Goal: Task Accomplishment & Management: Complete application form

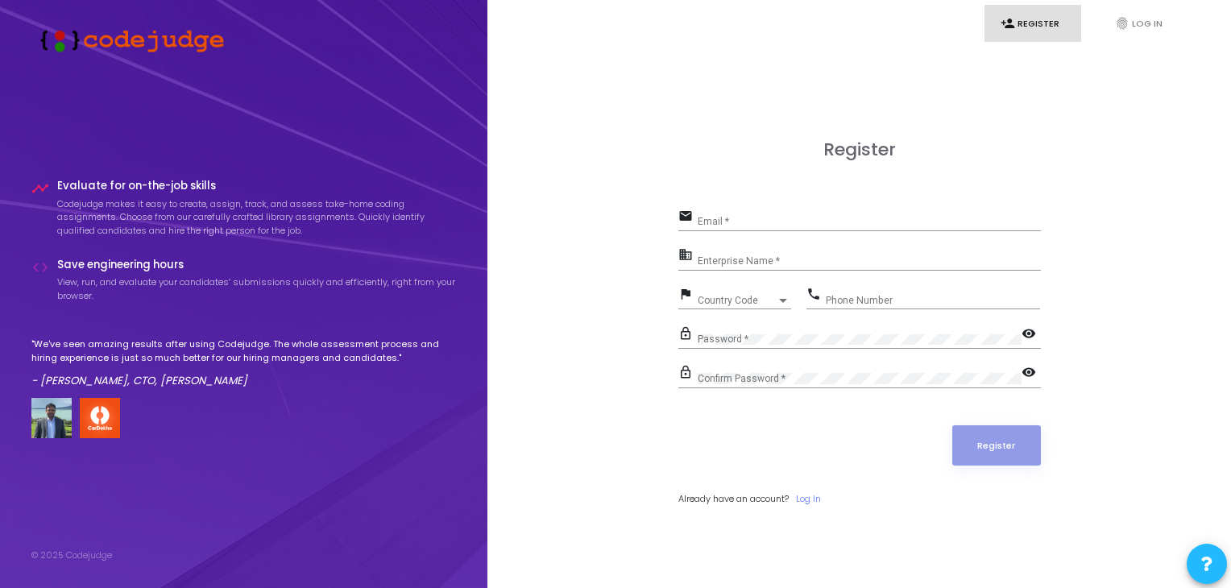
click at [814, 224] on input "Email *" at bounding box center [869, 221] width 343 height 11
click at [715, 160] on h3 "Register" at bounding box center [859, 149] width 363 height 21
click at [1165, 19] on link "fingerprint Log In" at bounding box center [1147, 24] width 97 height 38
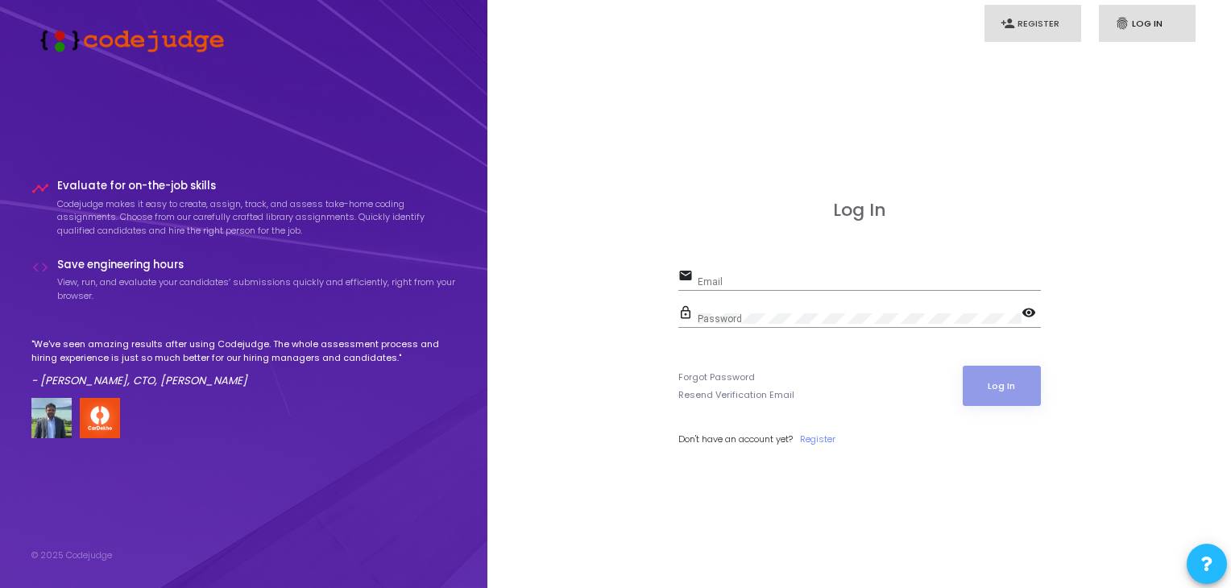
click at [1060, 19] on link "person_add Register" at bounding box center [1033, 24] width 97 height 38
